Goal: Task Accomplishment & Management: Use online tool/utility

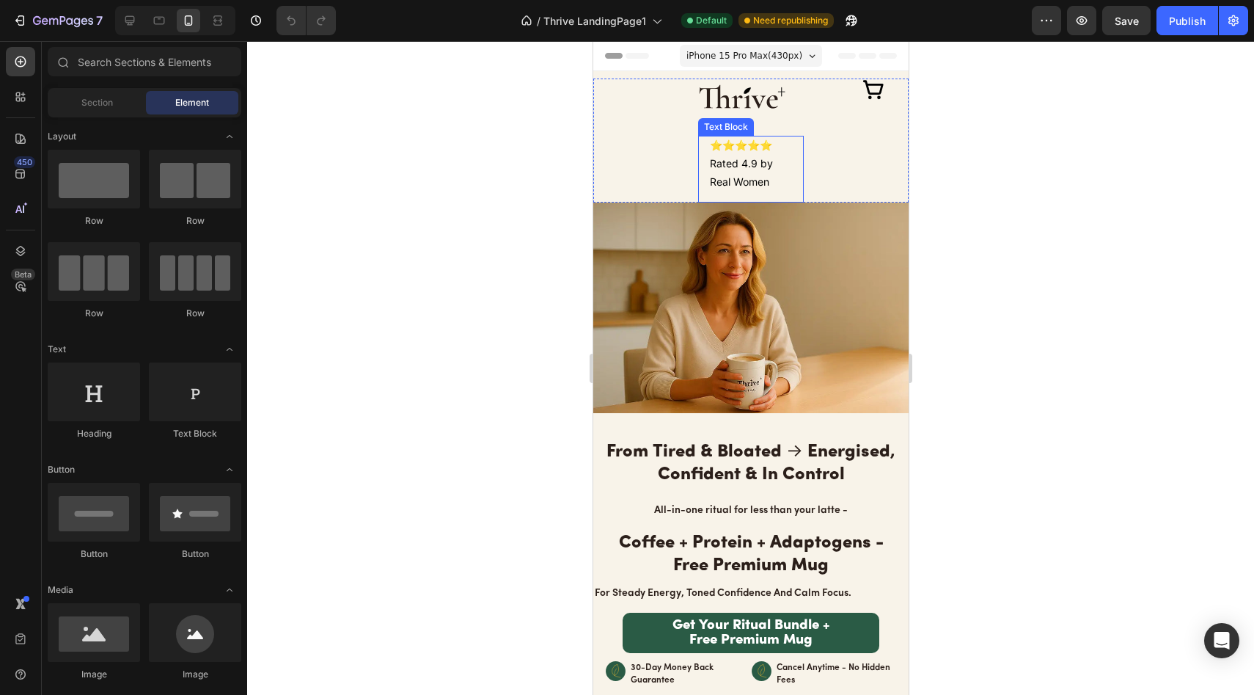
click at [713, 155] on p "⭐⭐⭐⭐⭐ Rated 4.9 by Real Women" at bounding box center [749, 164] width 81 height 56
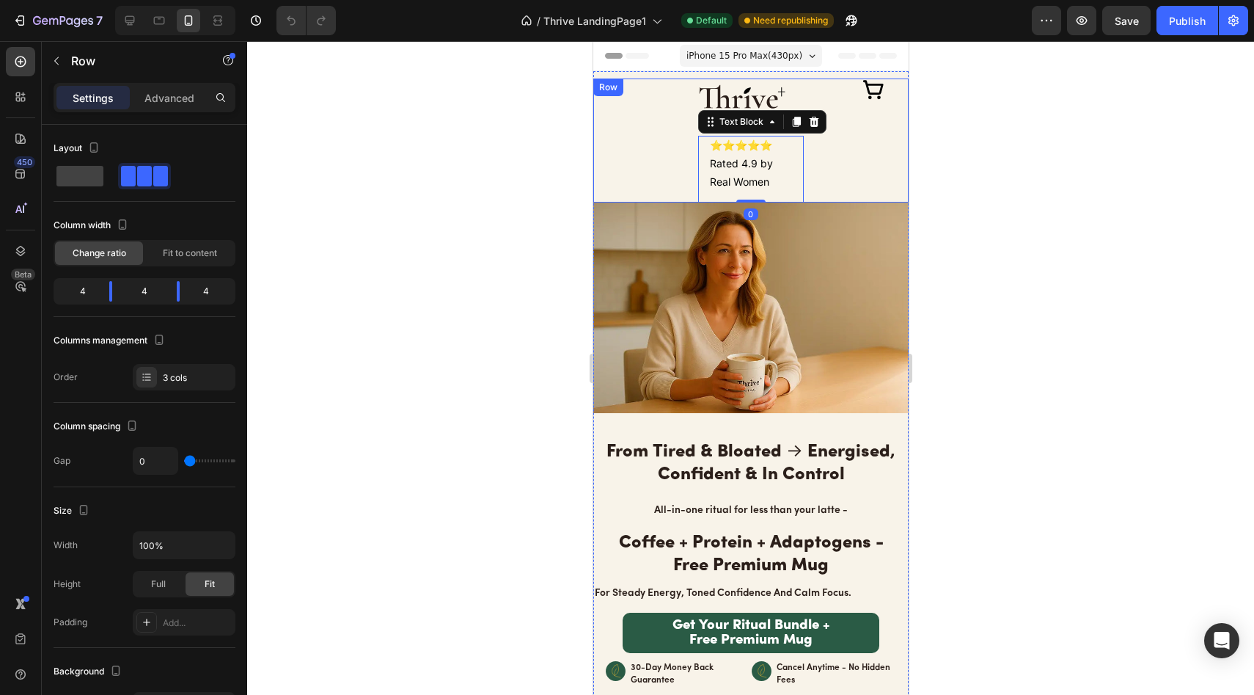
click at [646, 144] on div "Image" at bounding box center [645, 140] width 105 height 124
click at [680, 91] on icon at bounding box center [683, 93] width 10 height 10
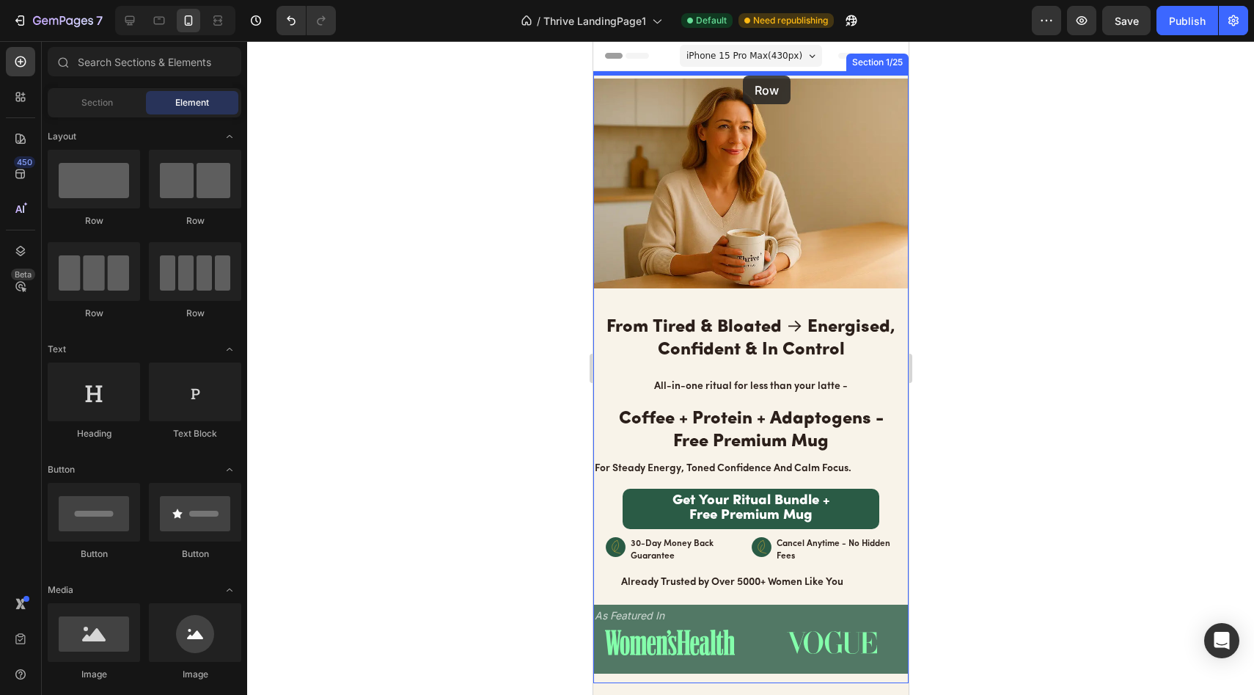
drag, startPoint x: 708, startPoint y: 240, endPoint x: 742, endPoint y: 75, distance: 168.4
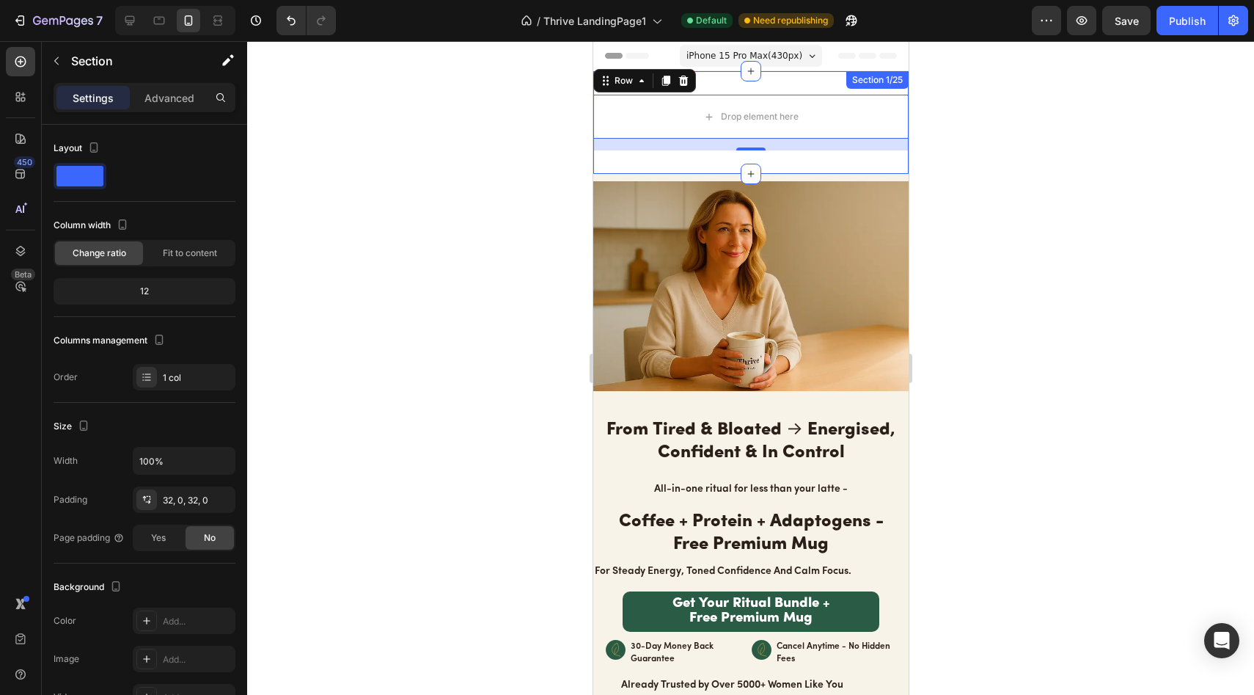
click at [785, 84] on div "Drop element here Row 16 Section 1/25" at bounding box center [750, 122] width 315 height 103
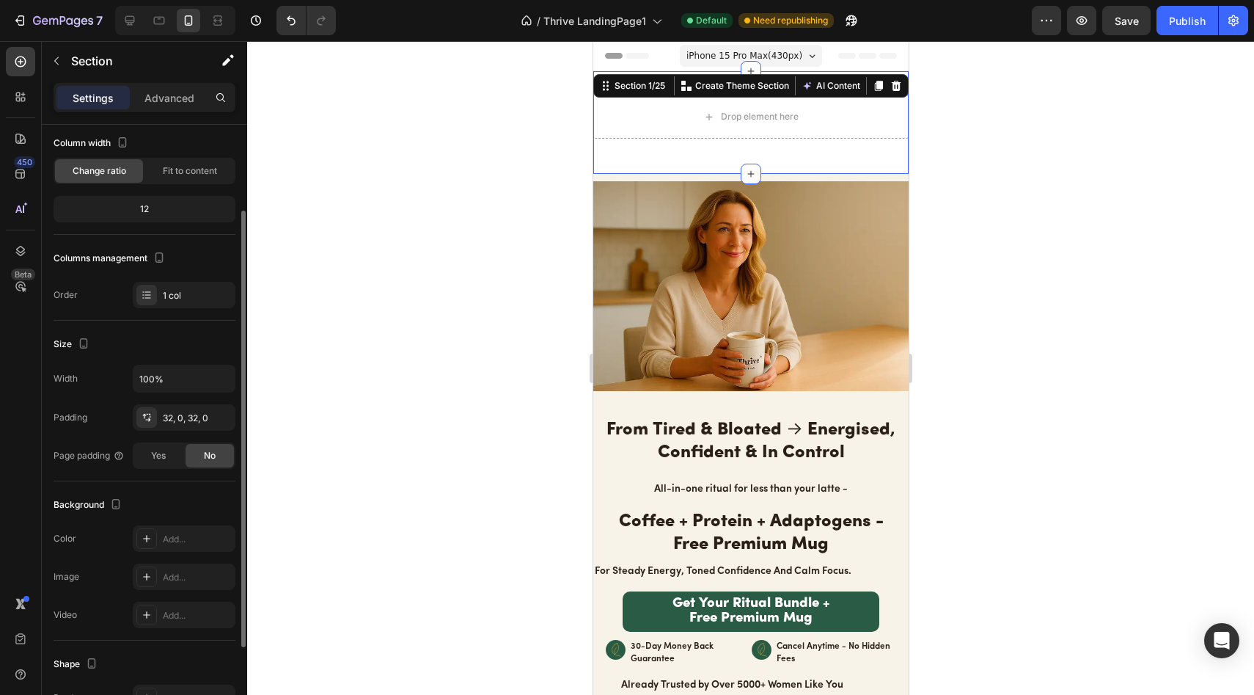
scroll to position [245, 0]
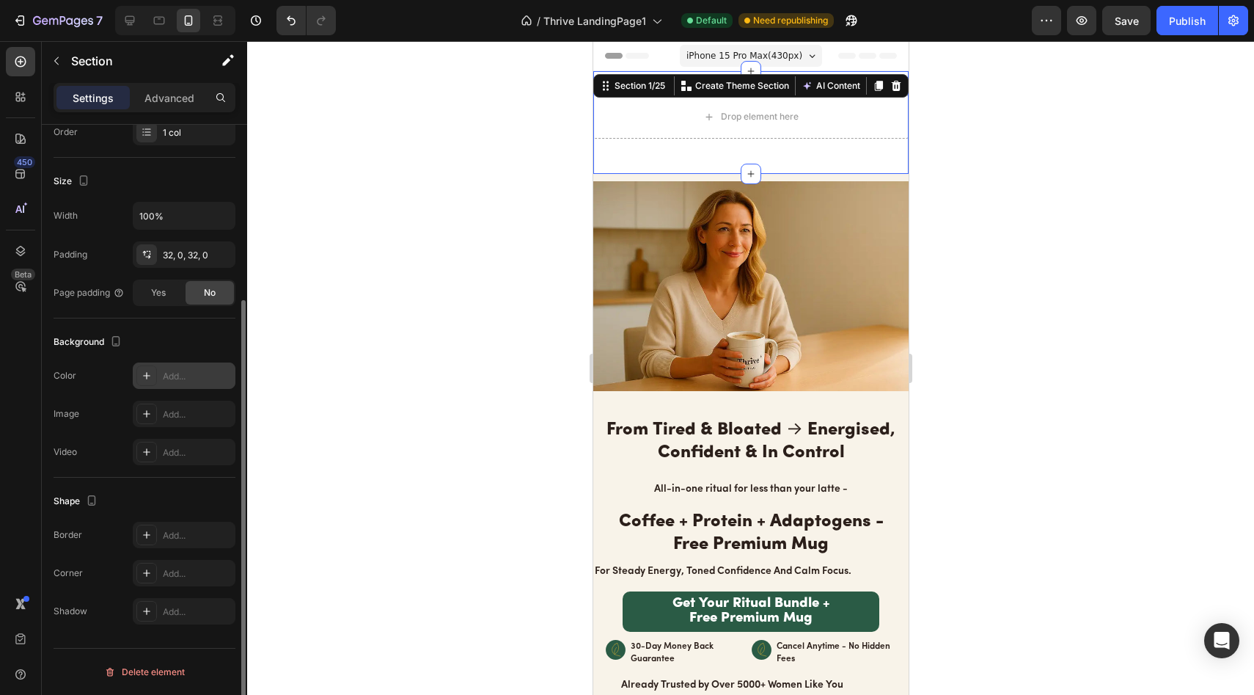
click at [177, 372] on div "Add..." at bounding box center [197, 376] width 69 height 13
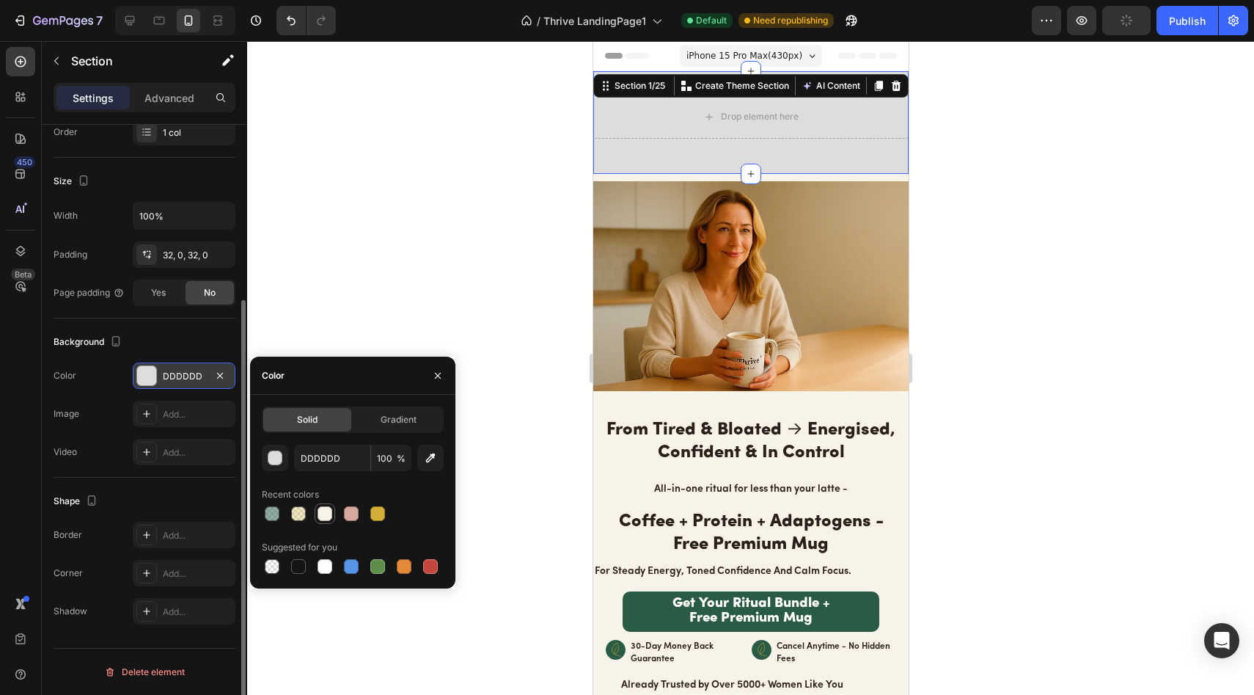
click at [326, 515] on div at bounding box center [325, 513] width 15 height 15
type input "F8F3E9"
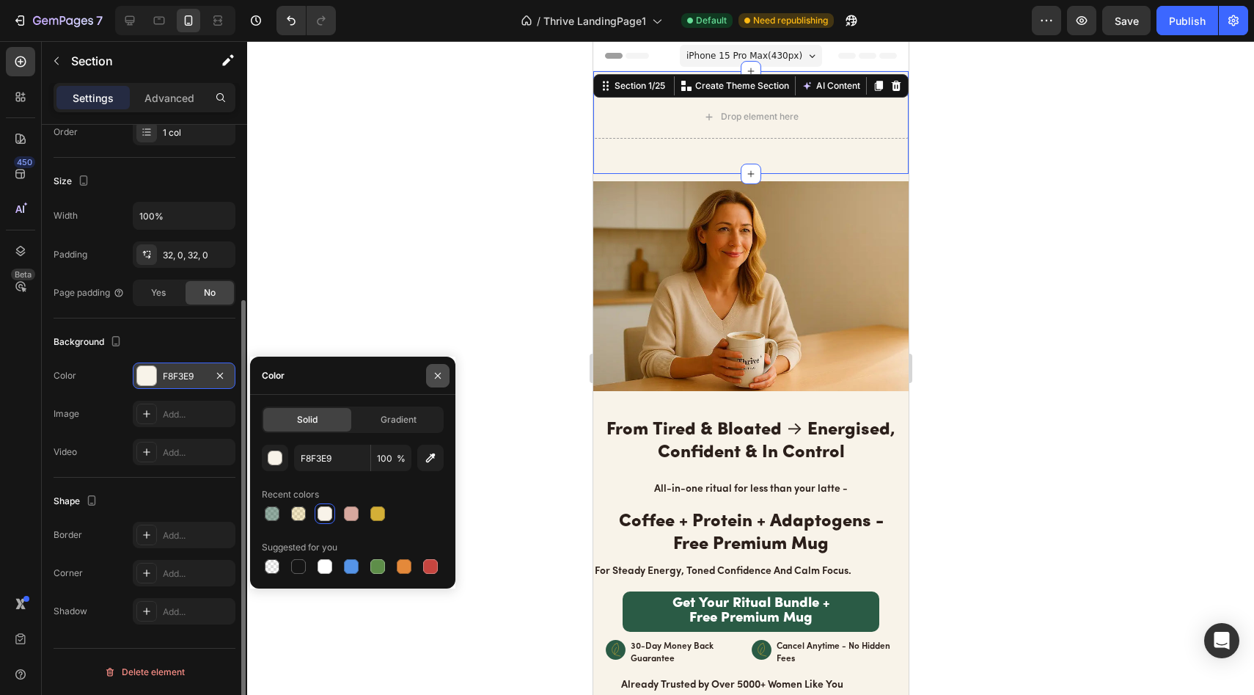
click at [442, 373] on icon "button" at bounding box center [438, 376] width 12 height 12
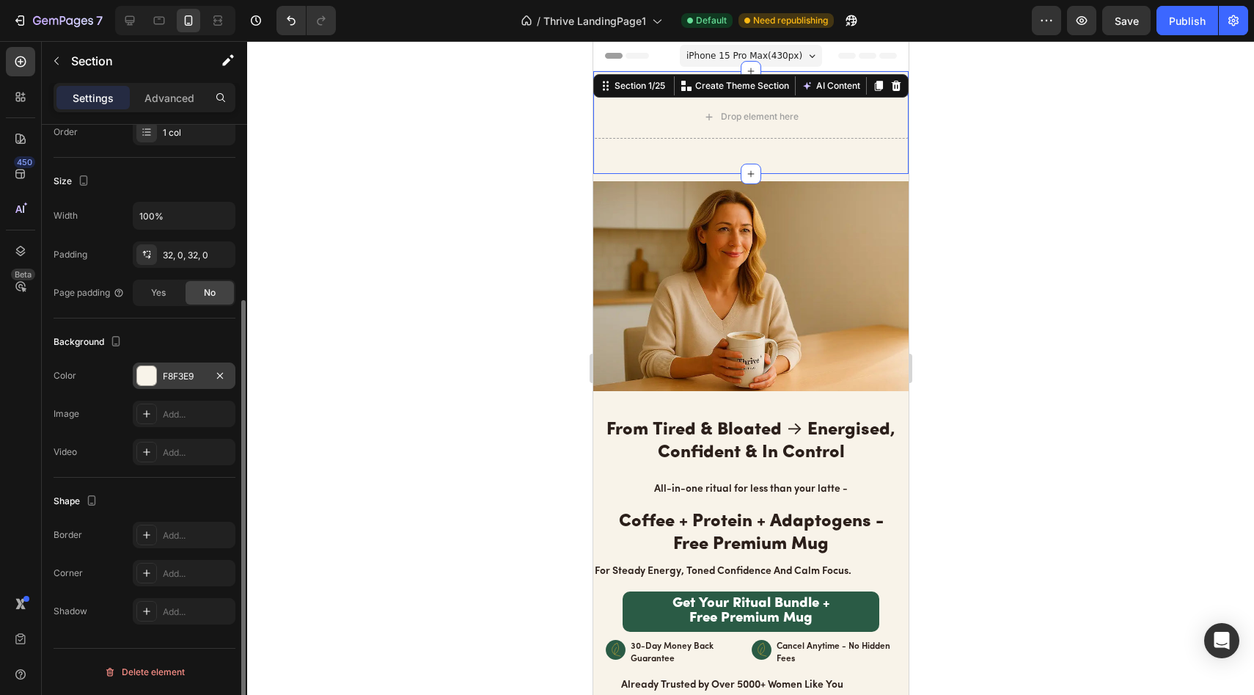
click at [297, 203] on div at bounding box center [750, 367] width 1007 height 653
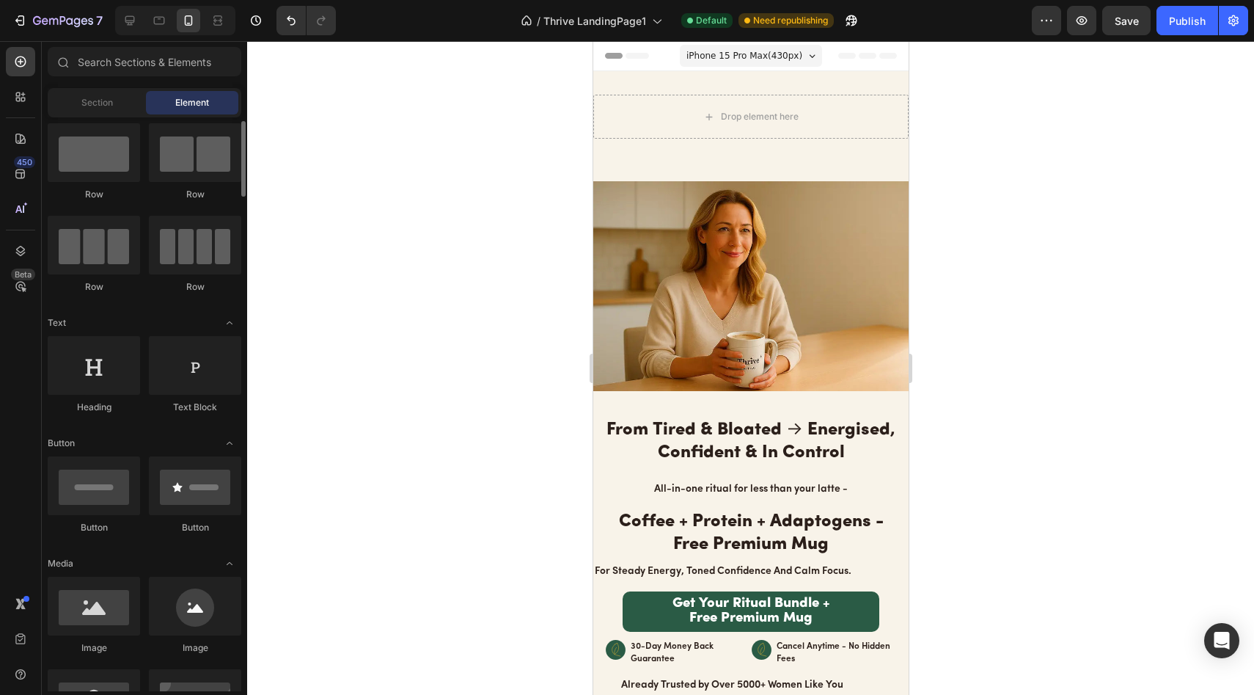
scroll to position [28, 0]
drag, startPoint x: 115, startPoint y: 595, endPoint x: 113, endPoint y: 587, distance: 7.7
click at [114, 586] on div at bounding box center [94, 604] width 92 height 59
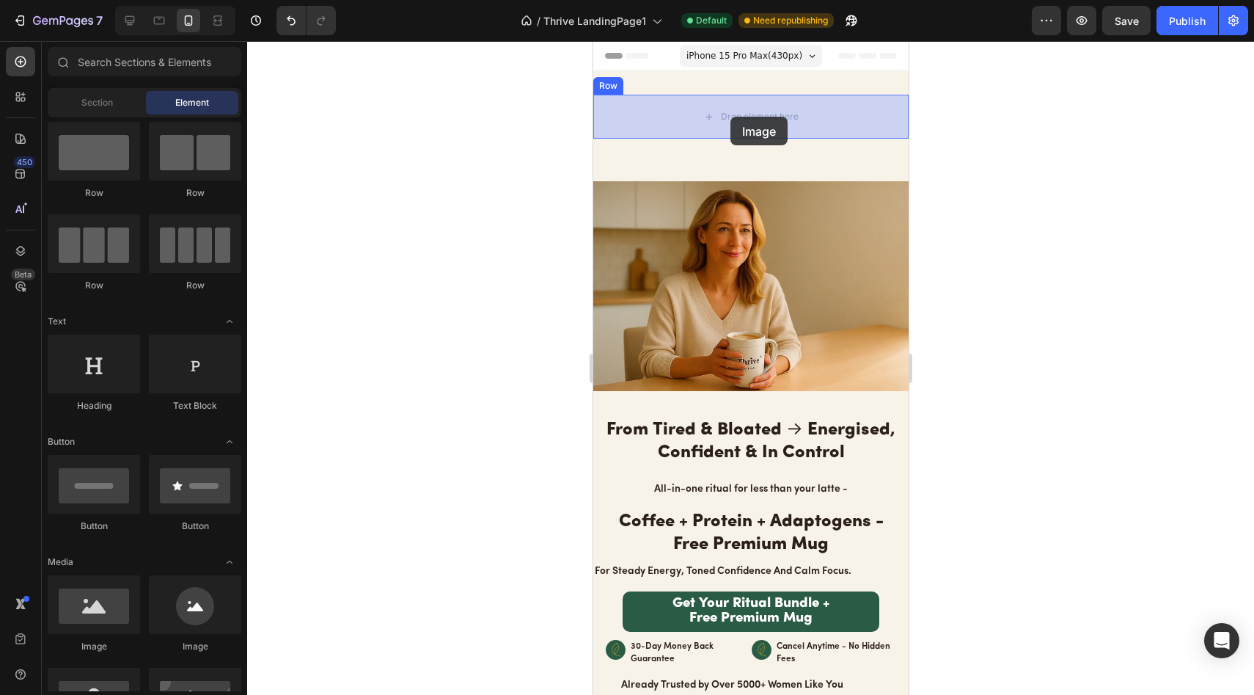
drag, startPoint x: 774, startPoint y: 642, endPoint x: 730, endPoint y: 117, distance: 527.8
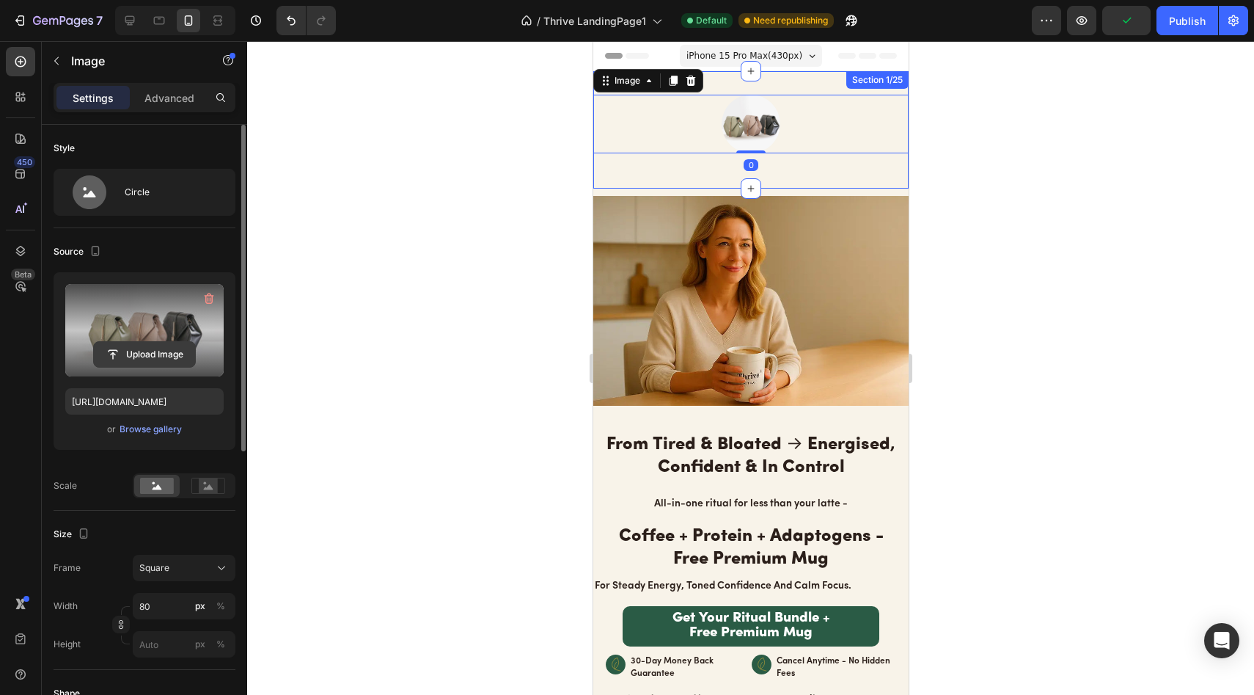
click at [173, 348] on input "file" at bounding box center [144, 354] width 101 height 25
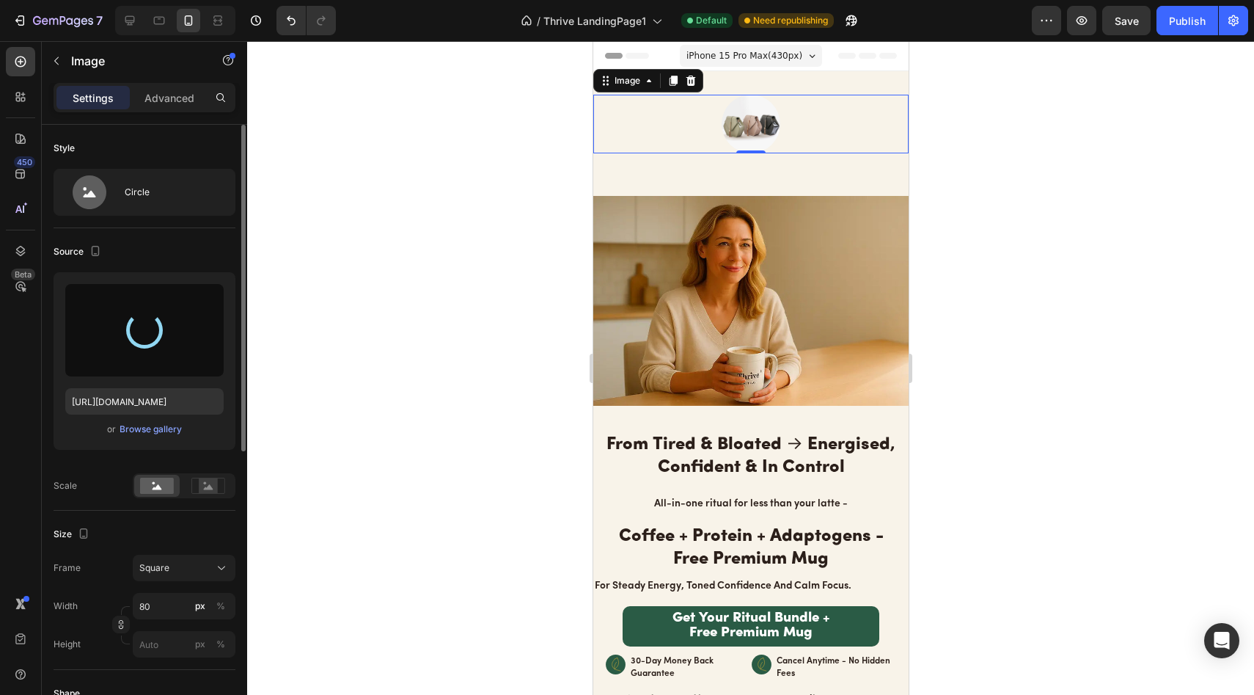
type input "https://cdn.shopify.com/s/files/1/0691/8982/8661/files/gempages_585632206089618…"
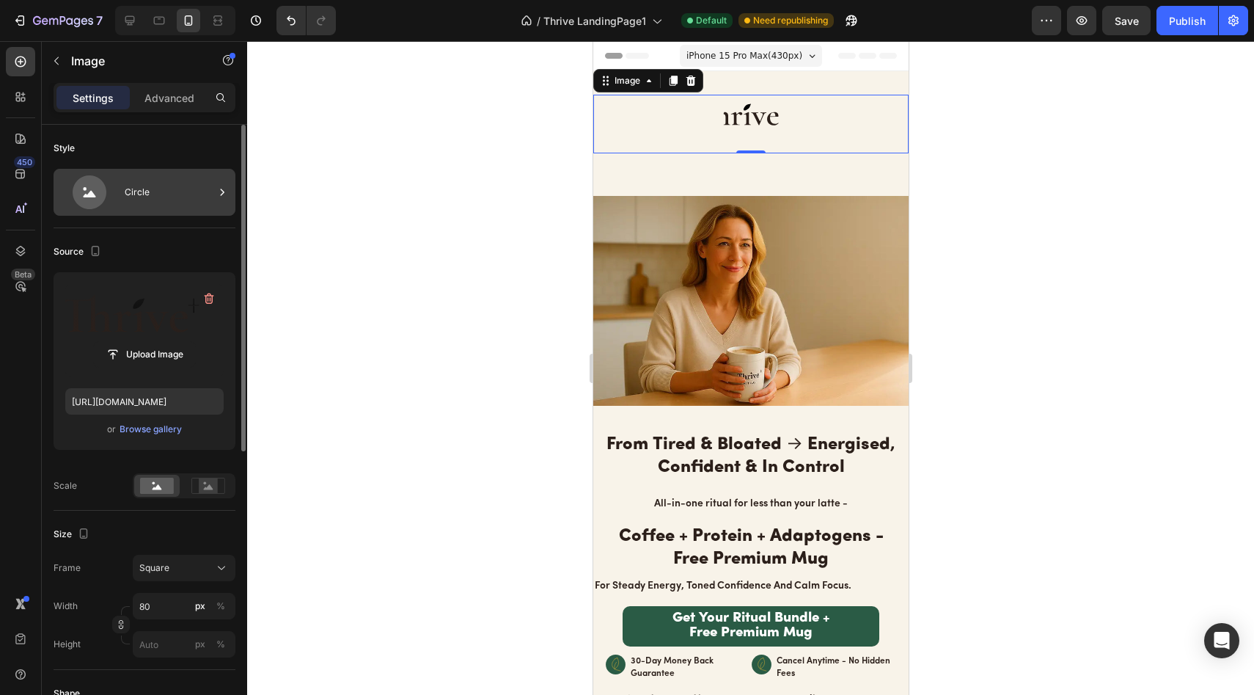
click at [121, 205] on div "Circle" at bounding box center [145, 192] width 182 height 47
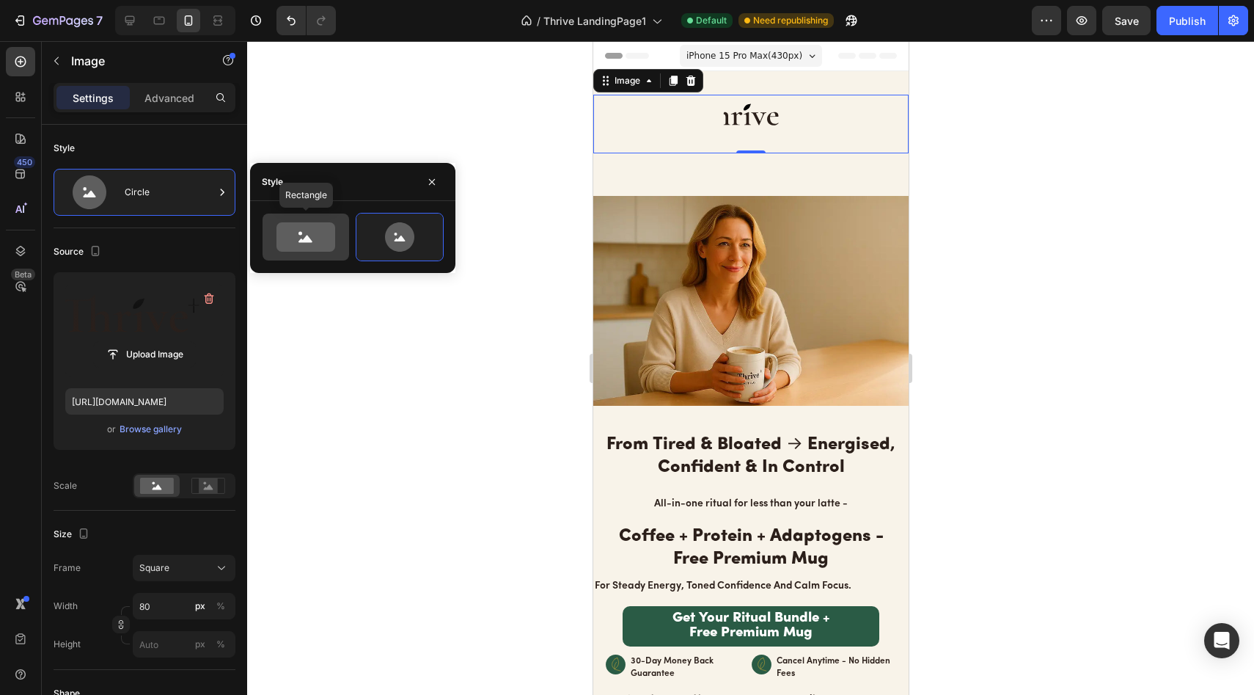
click at [323, 231] on icon at bounding box center [306, 236] width 59 height 29
type input "100"
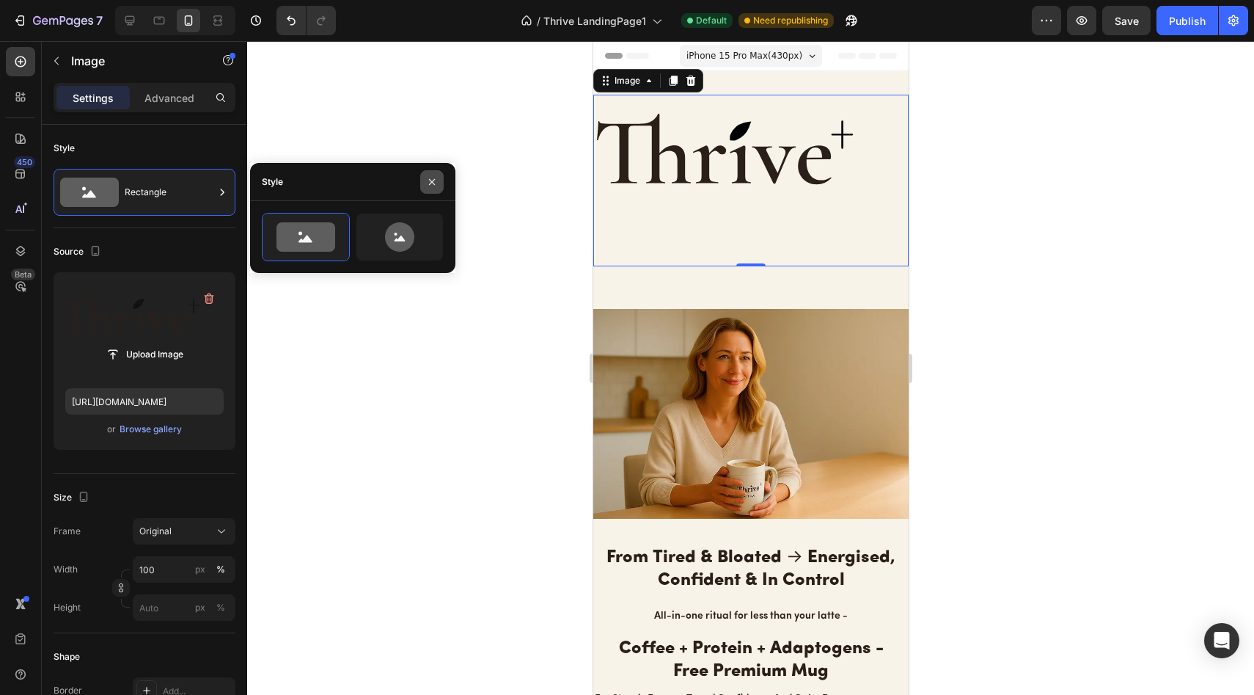
click at [436, 179] on icon "button" at bounding box center [432, 182] width 12 height 12
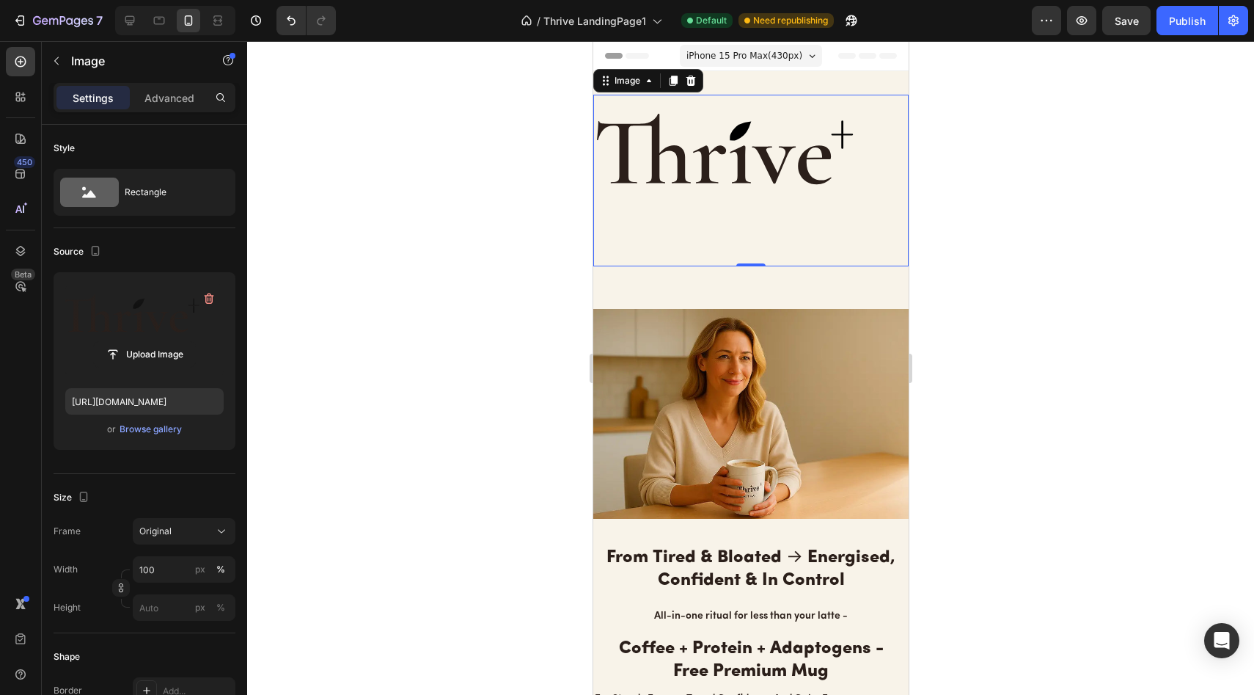
click at [169, 84] on div "Settings Advanced" at bounding box center [145, 97] width 182 height 29
click at [169, 94] on p "Advanced" at bounding box center [169, 97] width 50 height 15
